Goal: Register for event/course

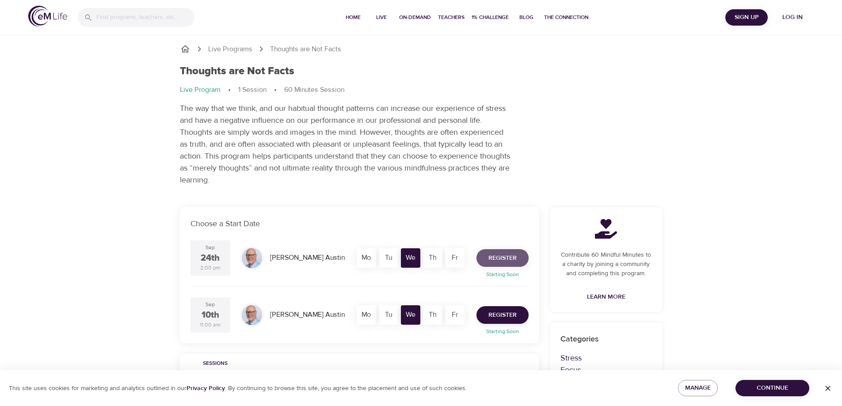
click at [501, 254] on span "Register" at bounding box center [502, 258] width 28 height 11
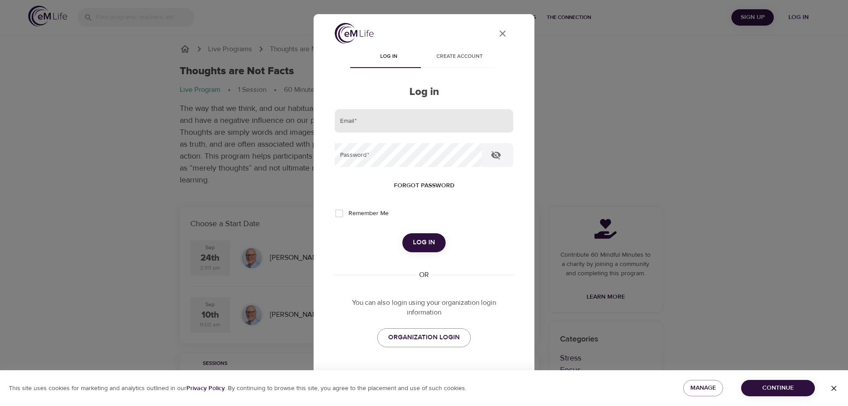
click at [361, 122] on input "email" at bounding box center [424, 121] width 178 height 24
type input "wilsonjk@andersonhospital.org"
click at [402, 233] on button "Log in" at bounding box center [423, 242] width 43 height 19
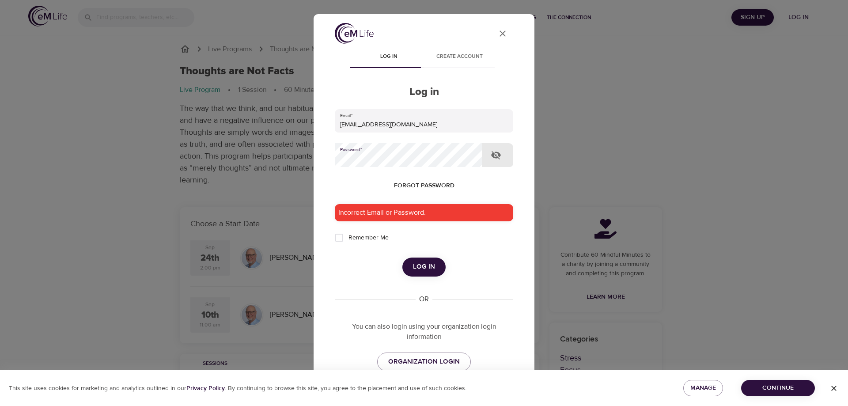
click at [402, 258] on button "Log in" at bounding box center [423, 267] width 43 height 19
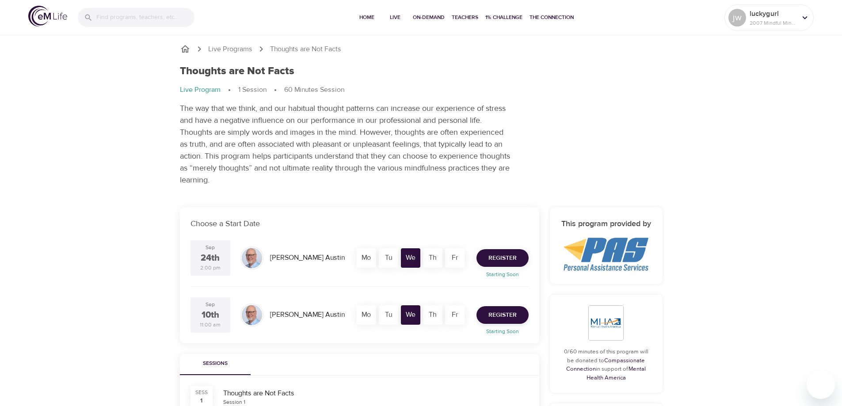
click at [502, 254] on span "Register" at bounding box center [502, 258] width 28 height 11
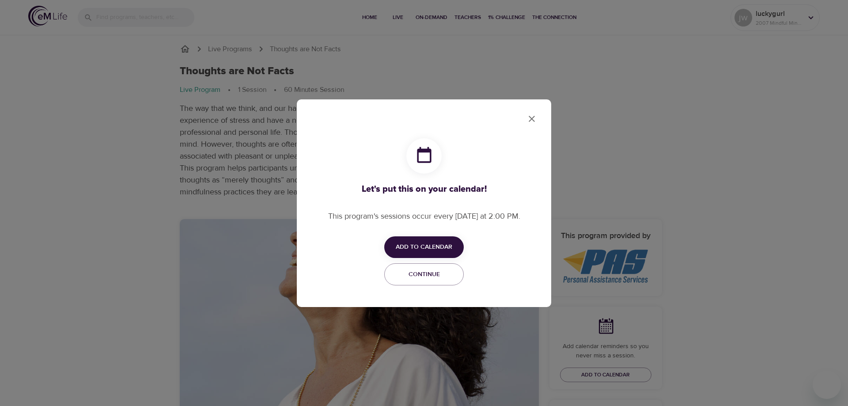
checkbox input "true"
click at [428, 243] on span "Add to Calendar" at bounding box center [424, 247] width 57 height 11
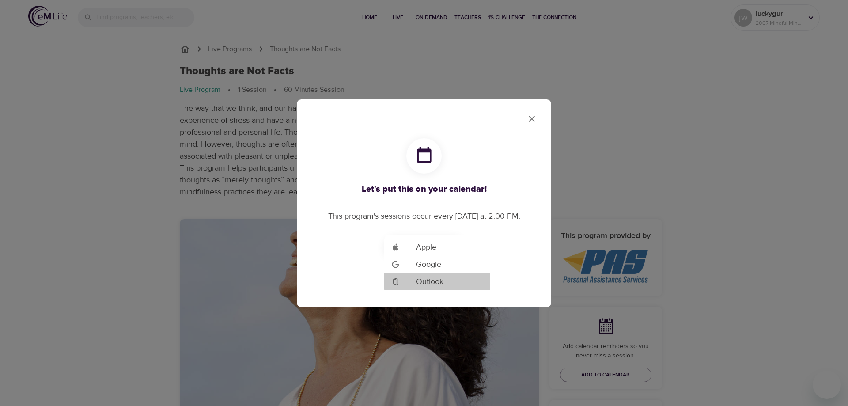
click at [435, 281] on span "Outlook" at bounding box center [429, 282] width 27 height 12
click at [533, 118] on div at bounding box center [424, 203] width 848 height 406
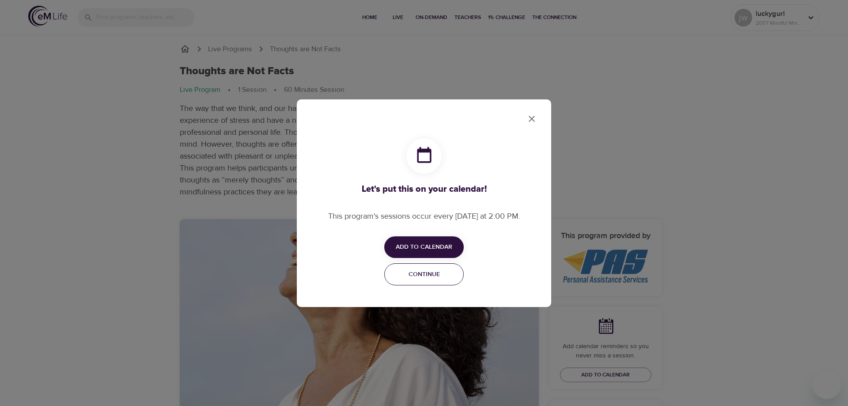
click at [418, 273] on span "Continue" at bounding box center [424, 274] width 68 height 11
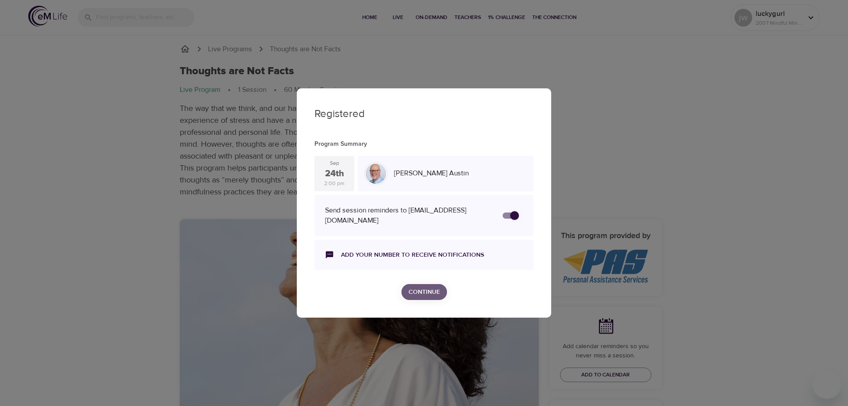
click at [426, 289] on span "Continue" at bounding box center [424, 292] width 31 height 11
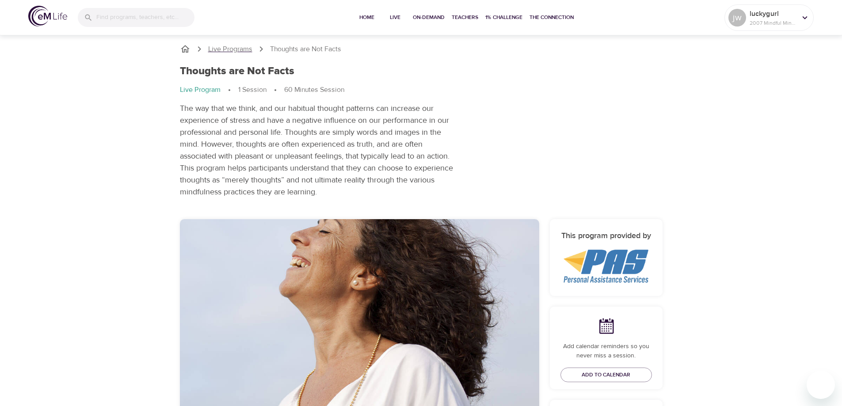
click at [226, 49] on p "Live Programs" at bounding box center [230, 49] width 44 height 10
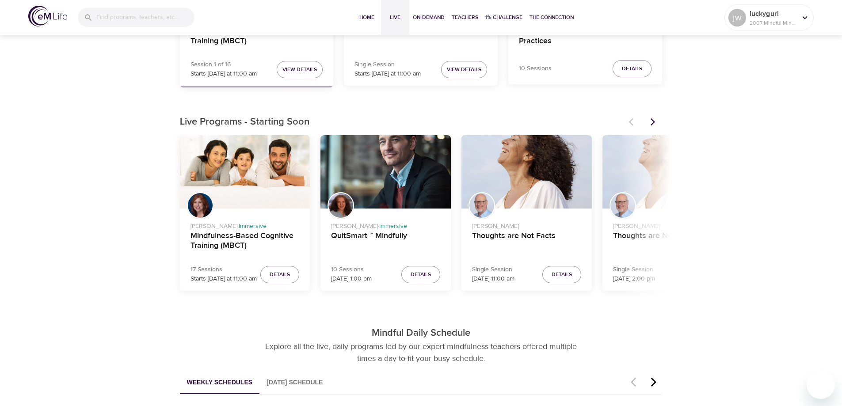
scroll to position [221, 0]
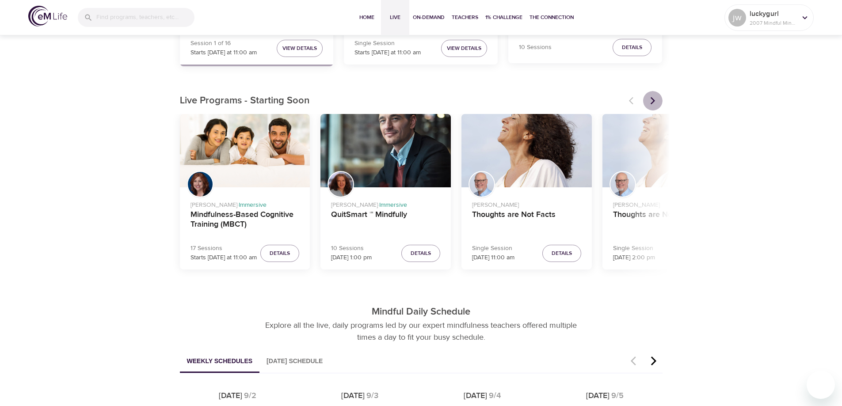
click at [653, 99] on icon "Next items" at bounding box center [652, 100] width 9 height 9
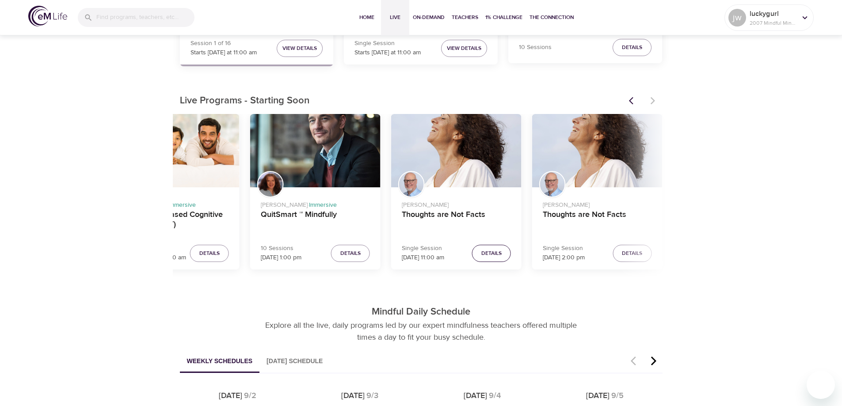
click at [494, 253] on span "Details" at bounding box center [491, 253] width 20 height 9
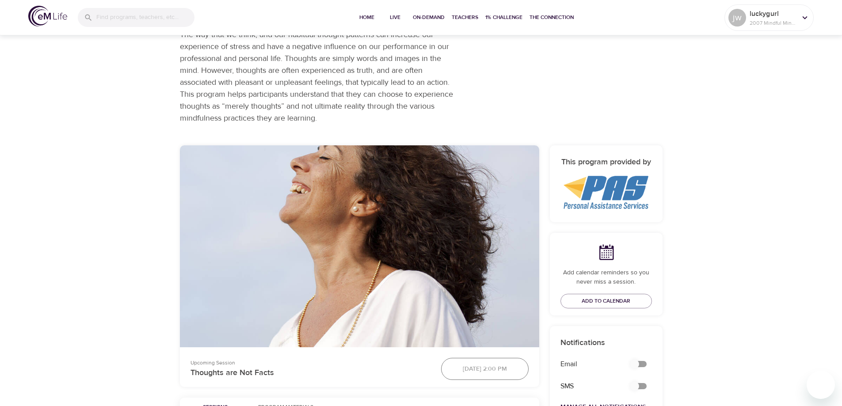
checkbox input "true"
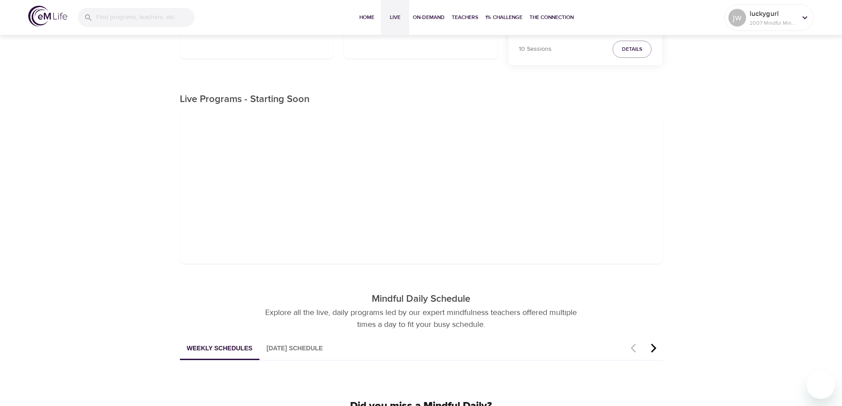
scroll to position [221, 0]
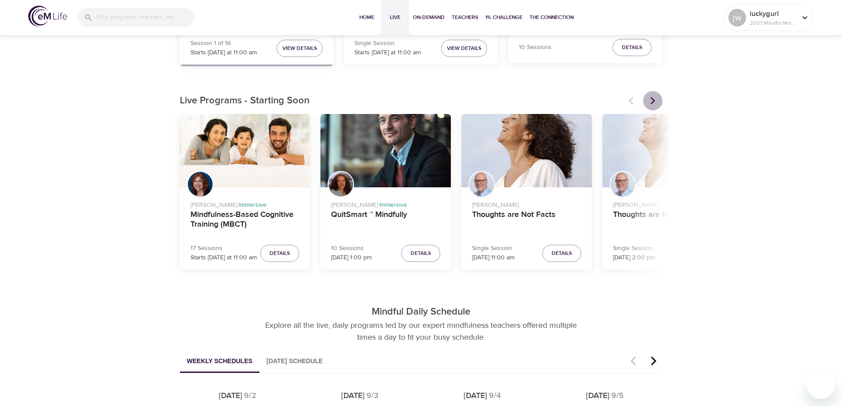
click at [652, 98] on icon "Next items" at bounding box center [652, 100] width 9 height 9
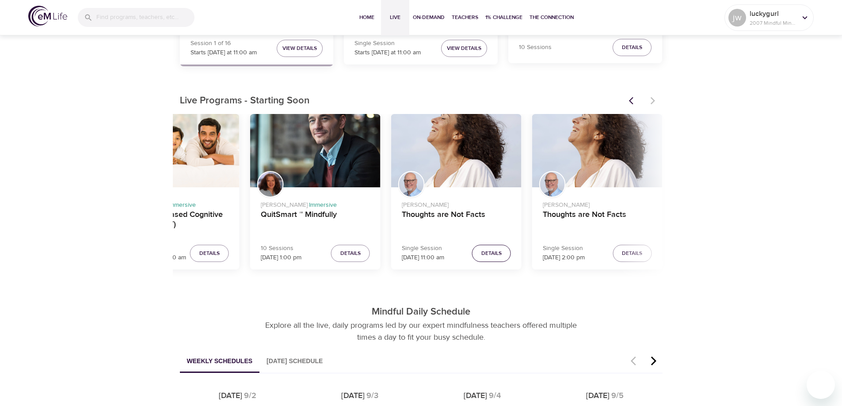
click at [487, 250] on span "Details" at bounding box center [491, 253] width 20 height 9
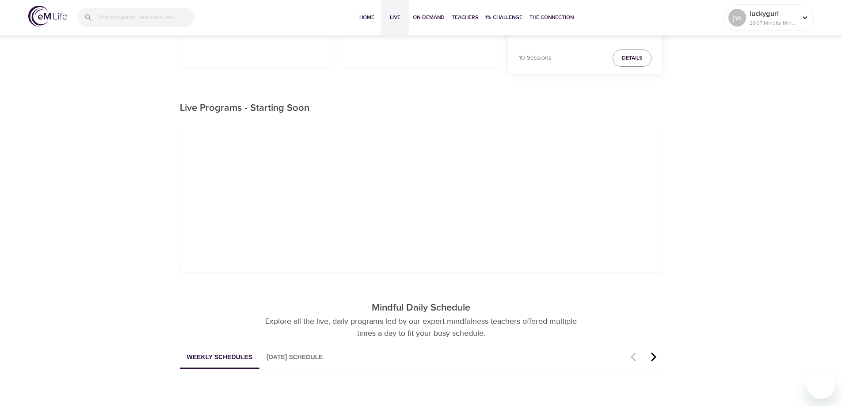
scroll to position [221, 0]
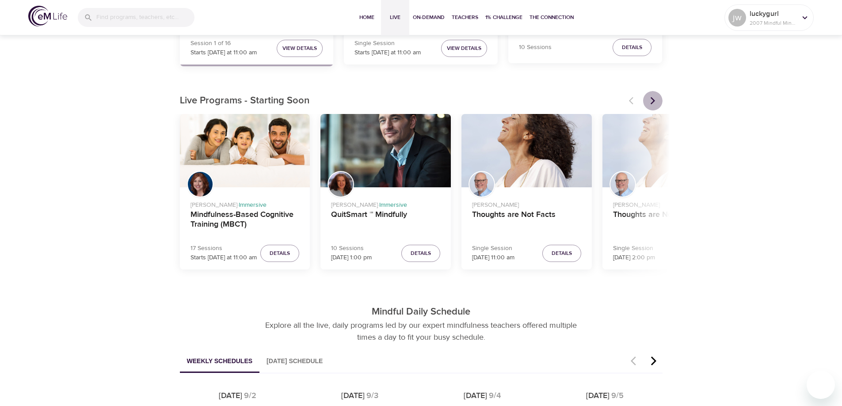
click at [653, 99] on icon "Next items" at bounding box center [652, 100] width 9 height 9
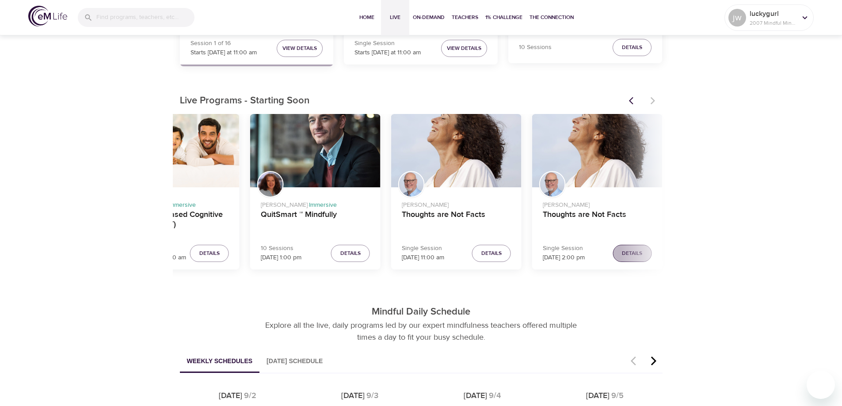
click at [629, 248] on button "Details" at bounding box center [631, 253] width 39 height 17
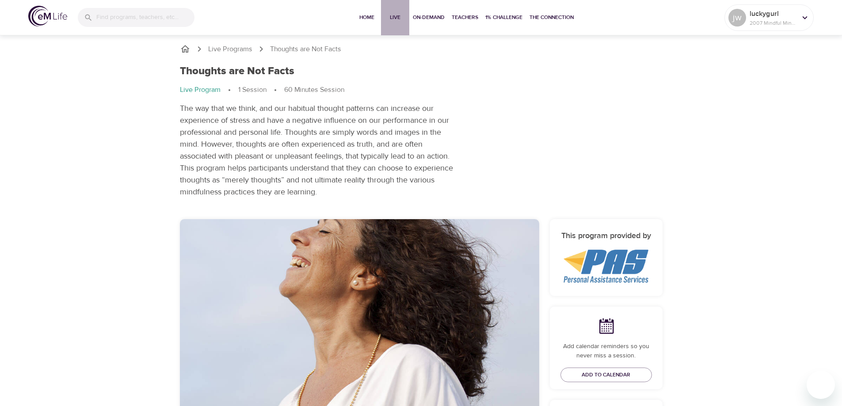
click at [389, 16] on span "Live" at bounding box center [394, 17] width 21 height 9
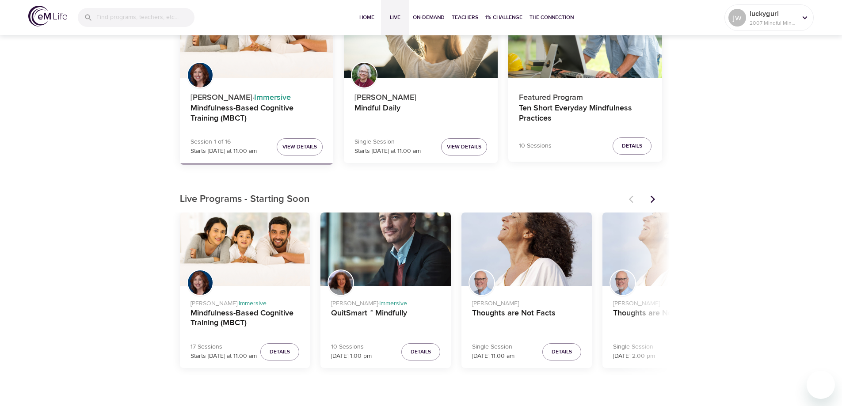
scroll to position [133, 0]
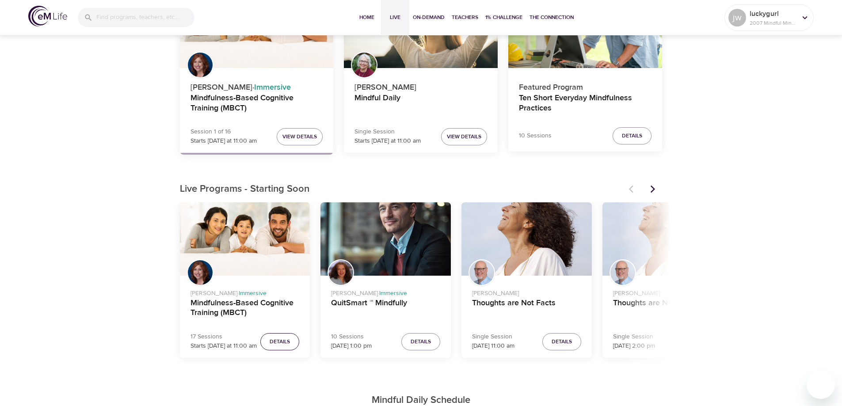
click at [282, 337] on span "Details" at bounding box center [279, 341] width 20 height 9
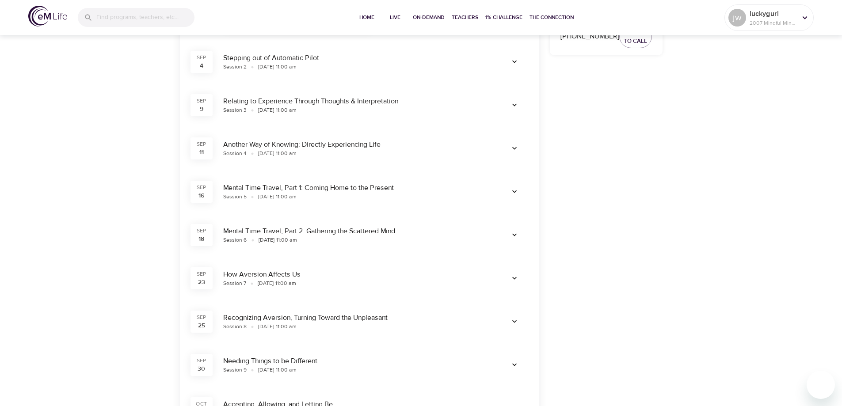
scroll to position [751, 0]
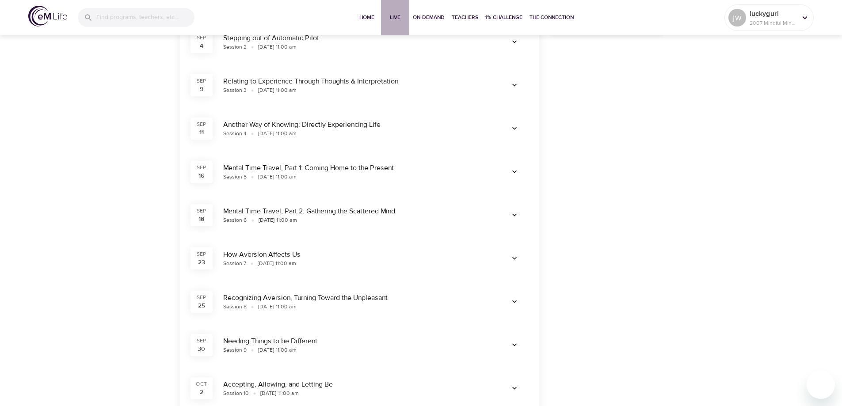
click at [392, 18] on span "Live" at bounding box center [394, 17] width 21 height 9
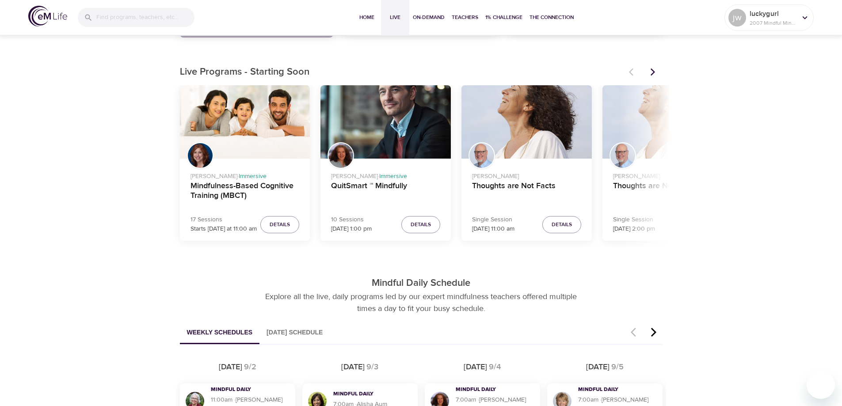
scroll to position [265, 0]
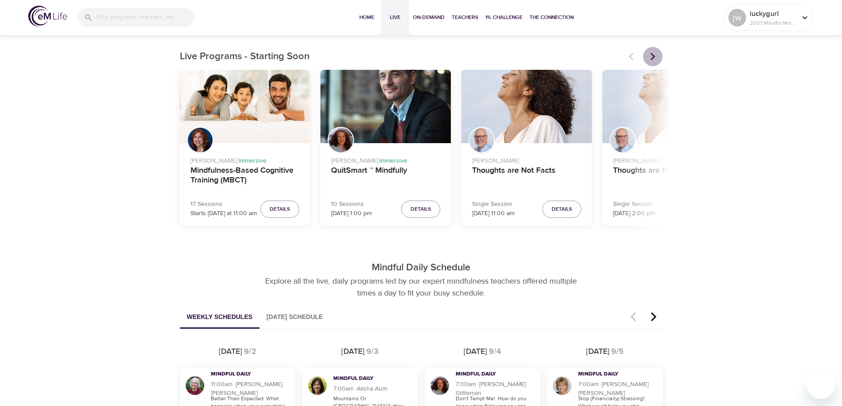
click at [652, 57] on icon "Next items" at bounding box center [652, 56] width 9 height 9
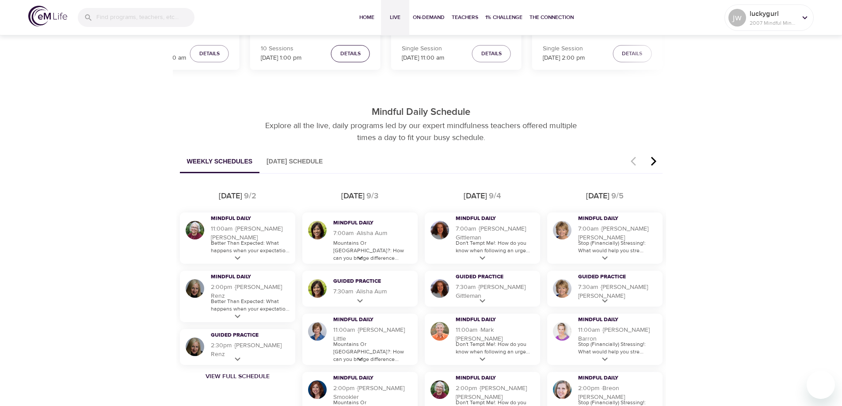
scroll to position [442, 0]
